Goal: Task Accomplishment & Management: Manage account settings

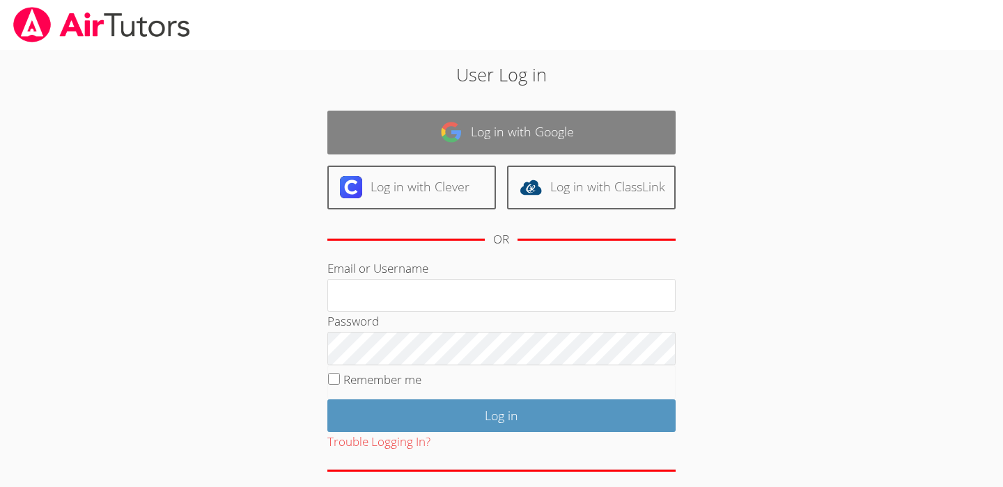
click at [388, 129] on link "Log in with Google" at bounding box center [501, 133] width 348 height 44
